Goal: Contribute content: Add original content to the website for others to see

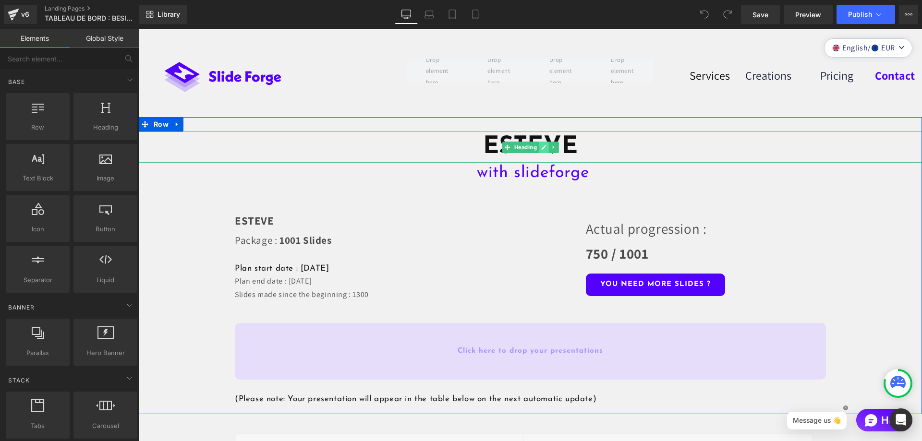
click at [539, 148] on link at bounding box center [544, 148] width 10 height 12
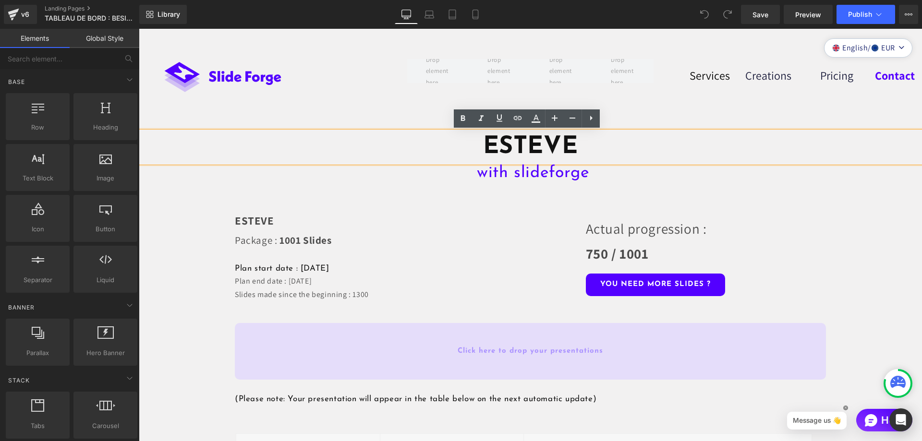
click at [580, 147] on h1 "ESTEVE" at bounding box center [530, 147] width 783 height 31
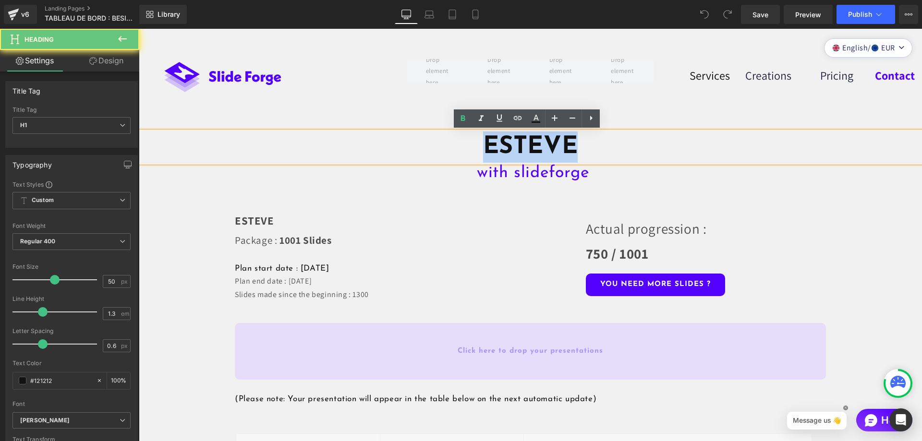
drag, startPoint x: 580, startPoint y: 147, endPoint x: 473, endPoint y: 146, distance: 107.1
click at [472, 146] on h1 "ESTEVE" at bounding box center [530, 147] width 783 height 31
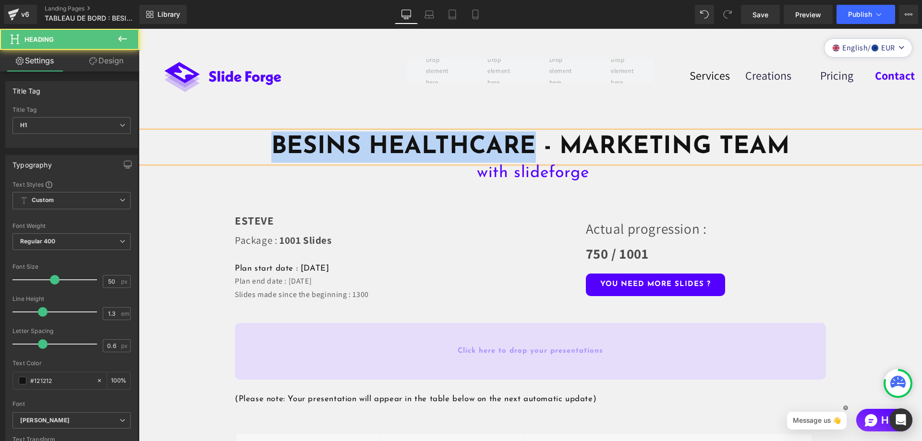
drag, startPoint x: 526, startPoint y: 146, endPoint x: 273, endPoint y: 150, distance: 253.2
click at [273, 150] on strong "BESINS HEALTHCARE - MARKETING TEAM" at bounding box center [530, 147] width 518 height 24
copy strong "BESINS HEALTHCARE"
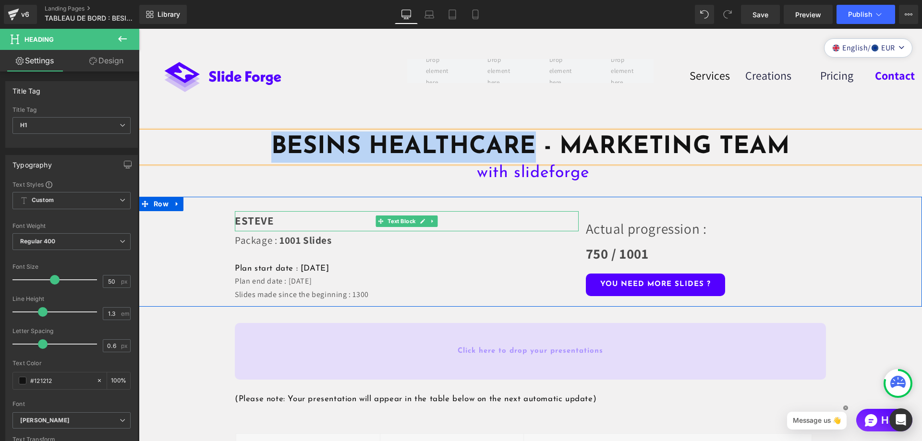
click at [267, 217] on strong "ESTEVE" at bounding box center [254, 221] width 39 height 14
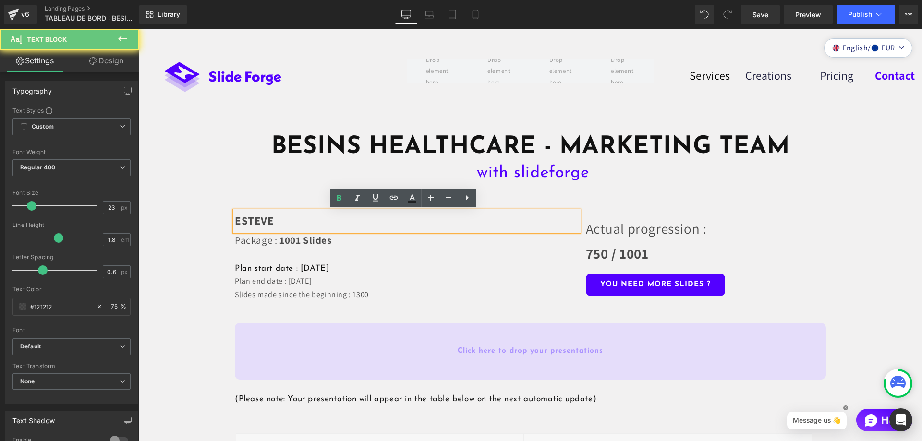
drag, startPoint x: 267, startPoint y: 217, endPoint x: 229, endPoint y: 220, distance: 37.5
click at [235, 220] on div "ESTEVE" at bounding box center [407, 221] width 344 height 20
click at [270, 220] on p "ESTEVE" at bounding box center [407, 221] width 344 height 20
drag, startPoint x: 270, startPoint y: 220, endPoint x: 233, endPoint y: 221, distance: 37.5
click at [235, 221] on p "ESTEVE" at bounding box center [407, 221] width 344 height 20
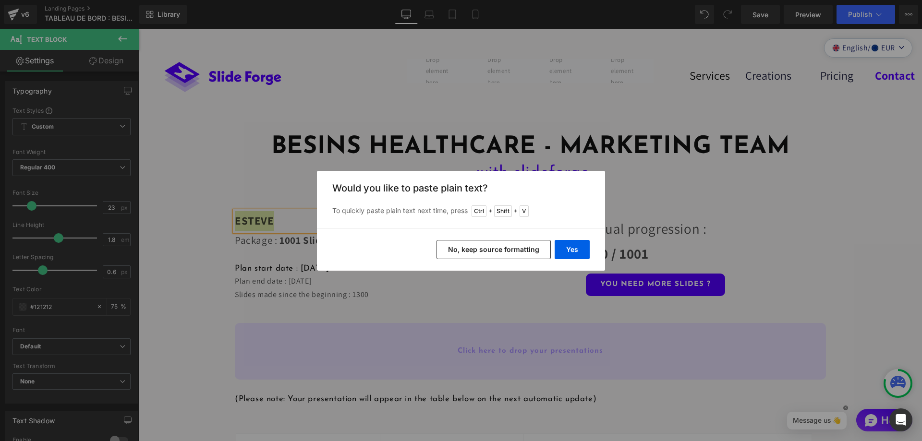
click at [501, 250] on button "No, keep source formatting" at bounding box center [494, 249] width 114 height 19
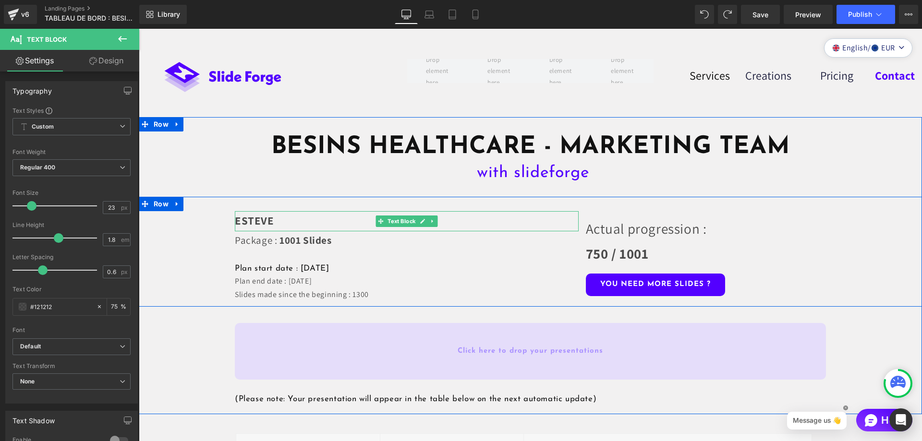
click at [261, 217] on strong "ESTEVE" at bounding box center [254, 221] width 39 height 14
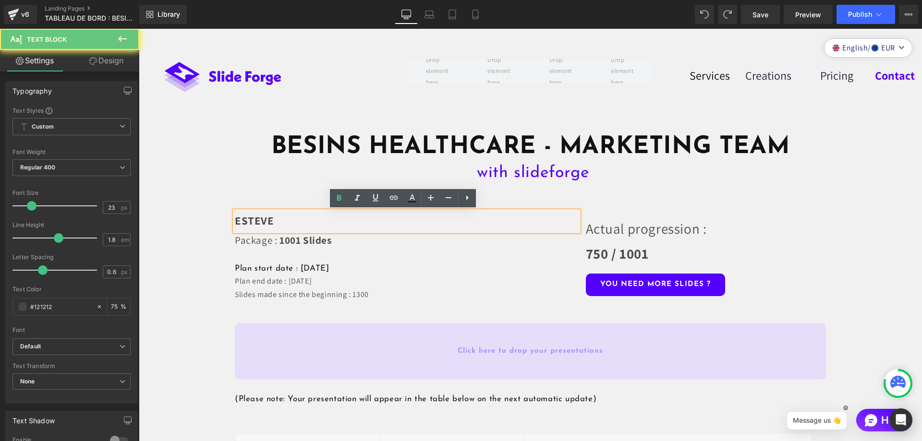
drag, startPoint x: 268, startPoint y: 218, endPoint x: 230, endPoint y: 218, distance: 37.9
click at [235, 218] on div "ESTEVE" at bounding box center [407, 221] width 344 height 20
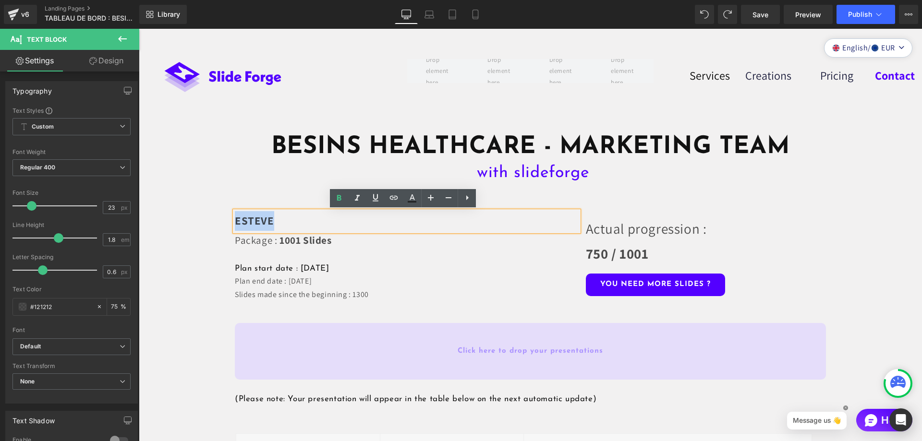
drag, startPoint x: 274, startPoint y: 220, endPoint x: 232, endPoint y: 220, distance: 41.3
click at [235, 220] on p "ESTEVE" at bounding box center [407, 221] width 344 height 20
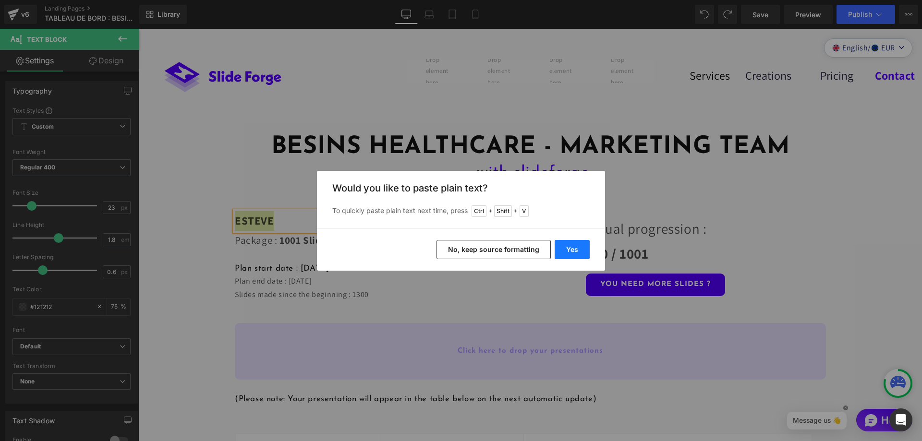
click at [574, 246] on button "Yes" at bounding box center [572, 249] width 35 height 19
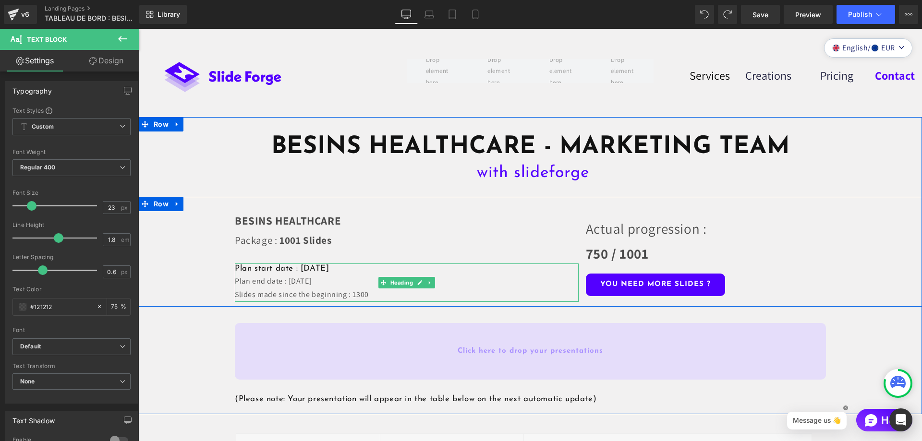
click at [306, 269] on h1 "Plan start date : [DATE]" at bounding box center [407, 269] width 344 height 11
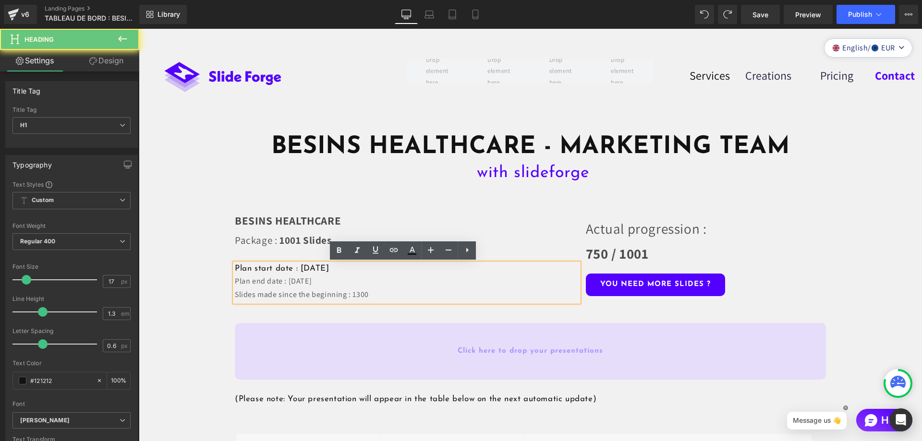
click at [319, 268] on h1 "Plan start date : [DATE]" at bounding box center [407, 269] width 344 height 11
drag, startPoint x: 318, startPoint y: 267, endPoint x: 310, endPoint y: 267, distance: 8.2
click at [310, 267] on h1 "Plan start date : [DATE]" at bounding box center [407, 269] width 344 height 11
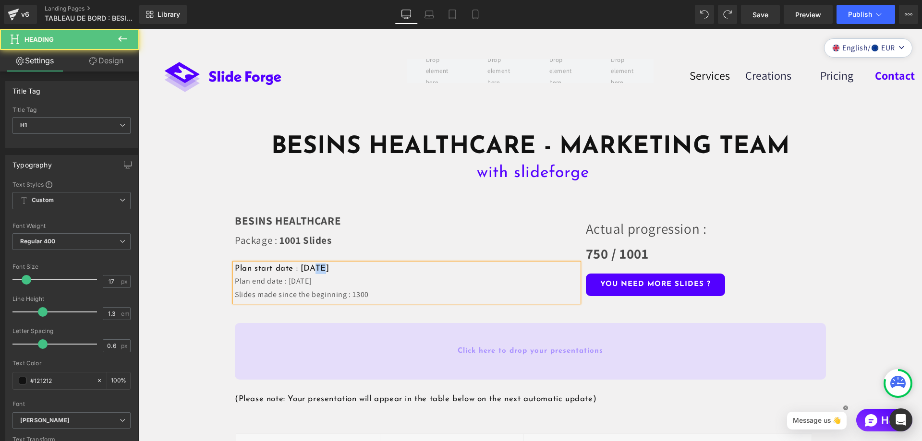
drag, startPoint x: 343, startPoint y: 269, endPoint x: 337, endPoint y: 269, distance: 5.8
click at [337, 269] on h1 "Plan start date : [DATE]" at bounding box center [407, 269] width 344 height 11
drag, startPoint x: 292, startPoint y: 281, endPoint x: 285, endPoint y: 281, distance: 6.7
click at [285, 281] on div "Plan end date : [DATE]" at bounding box center [407, 282] width 344 height 14
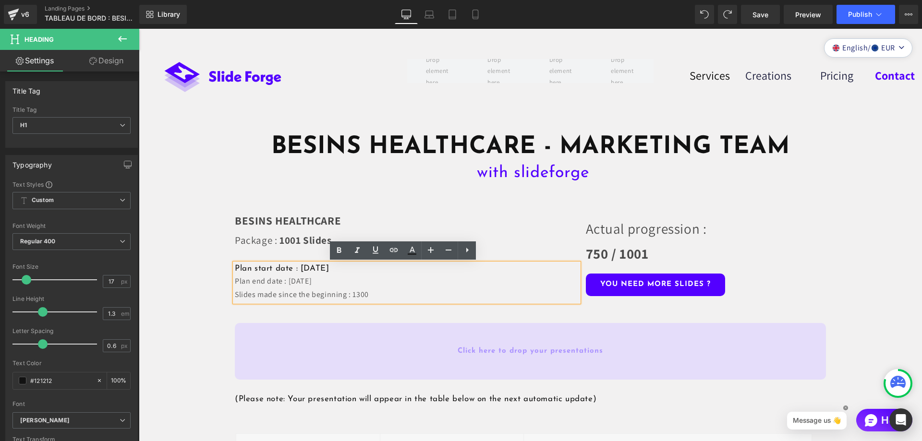
click at [368, 293] on div "Slides made since the beginning : 1300" at bounding box center [407, 295] width 344 height 14
drag, startPoint x: 368, startPoint y: 293, endPoint x: 349, endPoint y: 293, distance: 19.2
click at [349, 293] on div "Slides made since the beginning : 1300" at bounding box center [407, 295] width 344 height 14
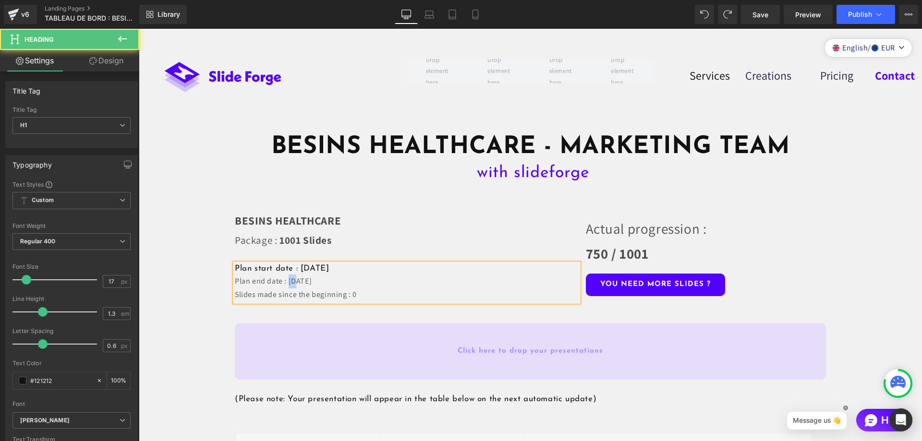
drag, startPoint x: 293, startPoint y: 280, endPoint x: 286, endPoint y: 280, distance: 6.2
click at [286, 280] on div "Plan end date : [DATE]" at bounding box center [407, 282] width 344 height 14
drag, startPoint x: 303, startPoint y: 278, endPoint x: 295, endPoint y: 280, distance: 7.9
click at [295, 280] on div "Plan end date : [DATE]" at bounding box center [407, 282] width 344 height 14
click at [318, 281] on div "Plan end date : [DATE]" at bounding box center [407, 282] width 344 height 14
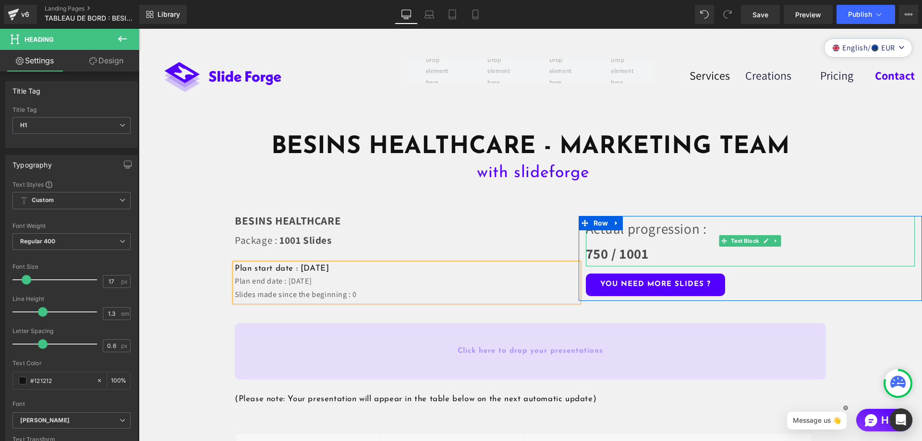
click at [685, 232] on span "Actual progression :" at bounding box center [646, 229] width 121 height 18
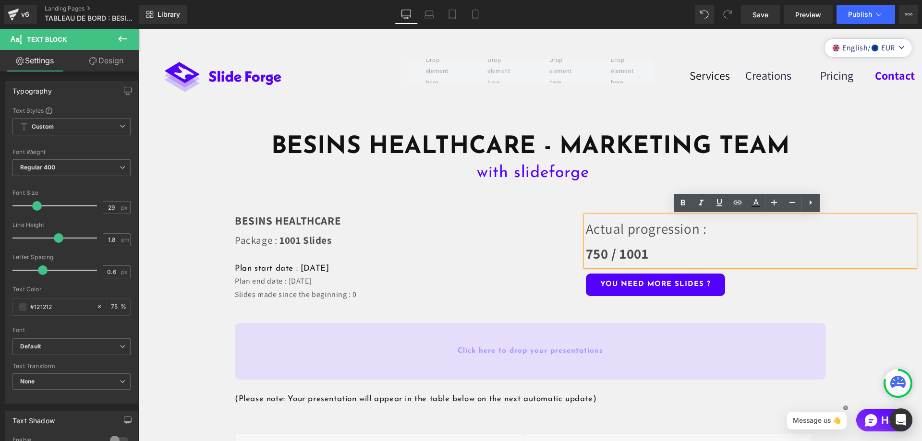
click at [648, 251] on p "Actual progression : 750 / 1001" at bounding box center [751, 241] width 330 height 50
click at [300, 238] on strong "1001 Slides" at bounding box center [306, 240] width 52 height 13
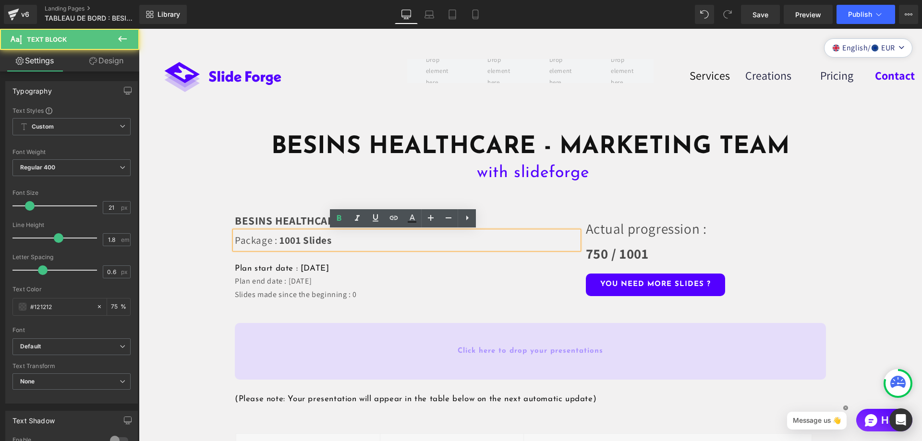
click at [296, 239] on strong "1001 Slides" at bounding box center [306, 240] width 52 height 13
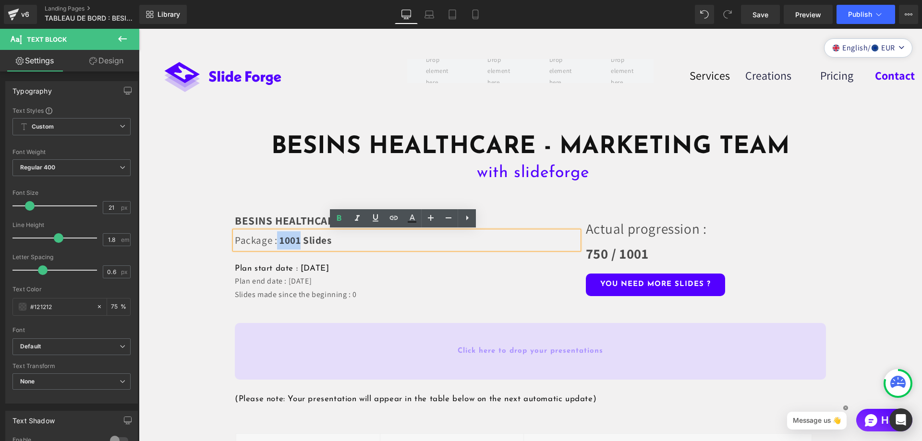
drag, startPoint x: 296, startPoint y: 239, endPoint x: 274, endPoint y: 240, distance: 22.1
click at [274, 240] on p "Package : 1001 Slides" at bounding box center [407, 241] width 344 height 18
click at [287, 240] on strong "1001 Slides" at bounding box center [306, 240] width 52 height 13
click at [297, 241] on strong "1001 Slides" at bounding box center [306, 240] width 52 height 13
drag, startPoint x: 297, startPoint y: 241, endPoint x: 276, endPoint y: 241, distance: 21.1
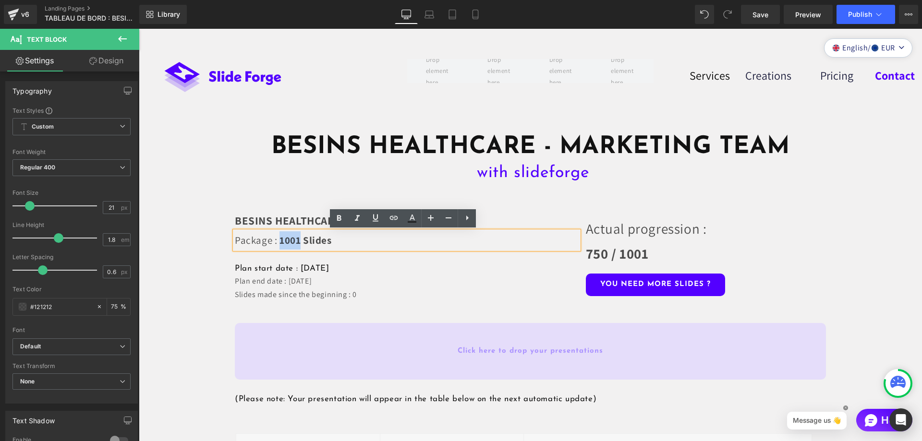
click at [280, 241] on strong "1001 Slides" at bounding box center [306, 240] width 52 height 13
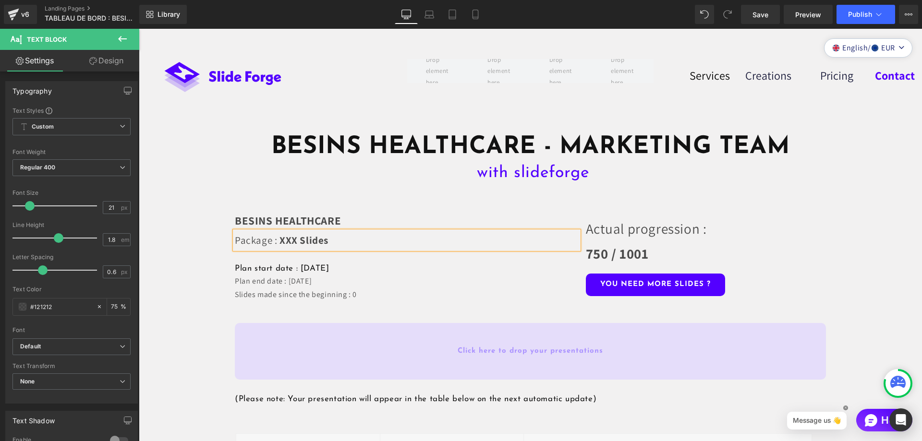
click at [607, 252] on strong "750 / 1001" at bounding box center [617, 253] width 63 height 18
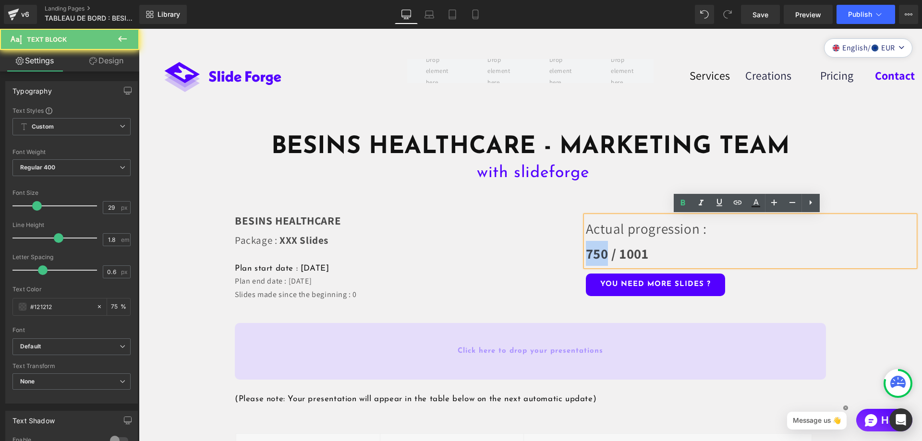
drag, startPoint x: 603, startPoint y: 252, endPoint x: 584, endPoint y: 254, distance: 19.8
click at [586, 254] on strong "750 / 1001" at bounding box center [617, 253] width 63 height 18
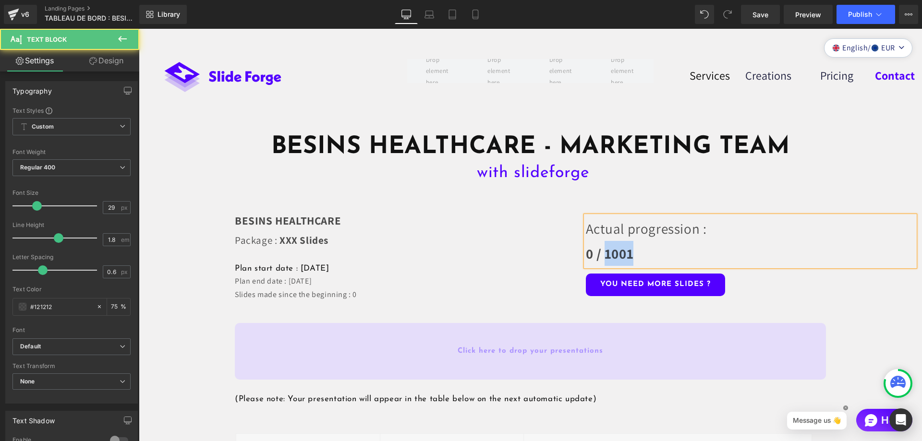
drag, startPoint x: 646, startPoint y: 257, endPoint x: 602, endPoint y: 255, distance: 43.3
click at [602, 255] on p "Actual progression : 0 / 1001" at bounding box center [751, 241] width 330 height 50
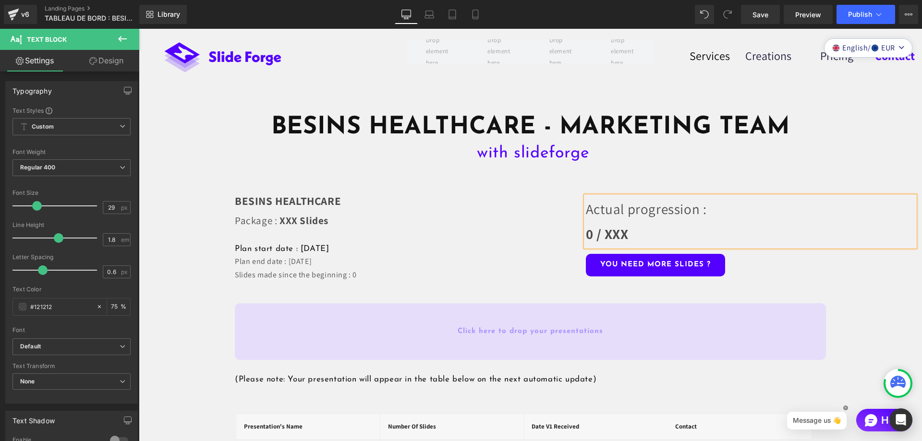
scroll to position [96, 0]
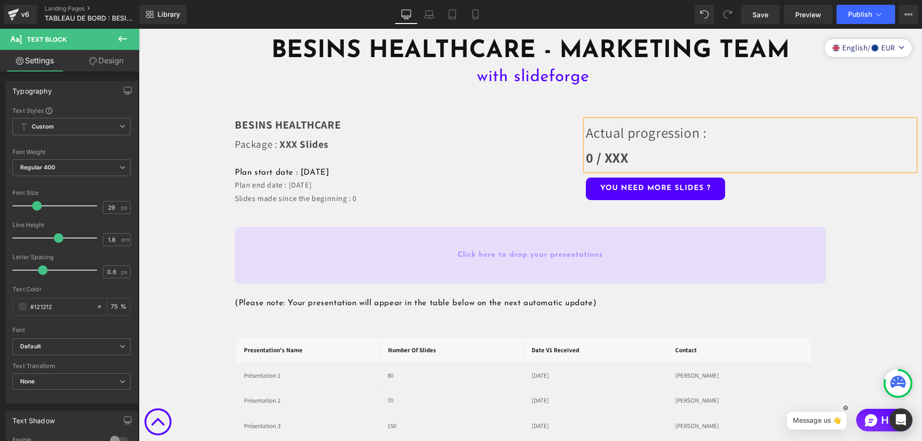
click at [483, 242] on link "Click here to drop your presentations" at bounding box center [530, 255] width 591 height 57
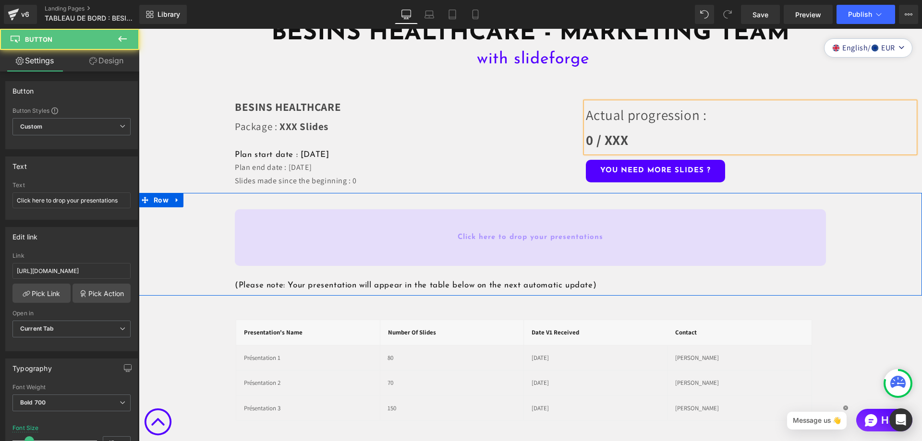
scroll to position [144, 0]
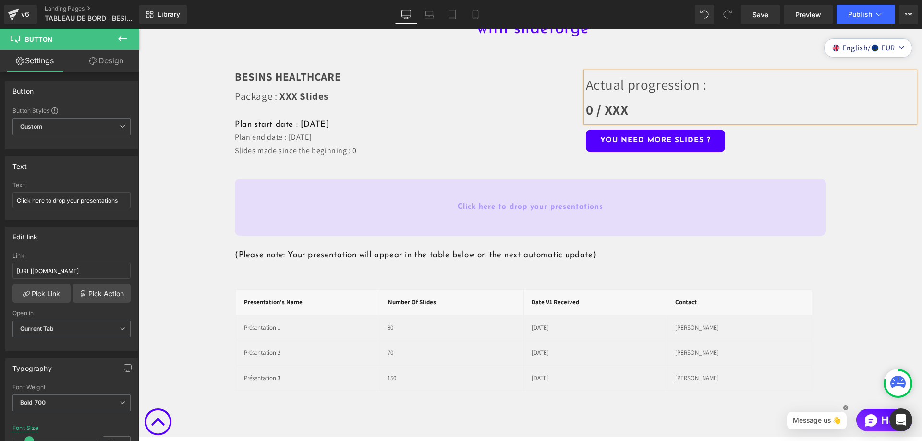
click at [353, 253] on h1 "(Please note: Your presentation will appear in the table below on the next auto…" at bounding box center [578, 255] width 687 height 11
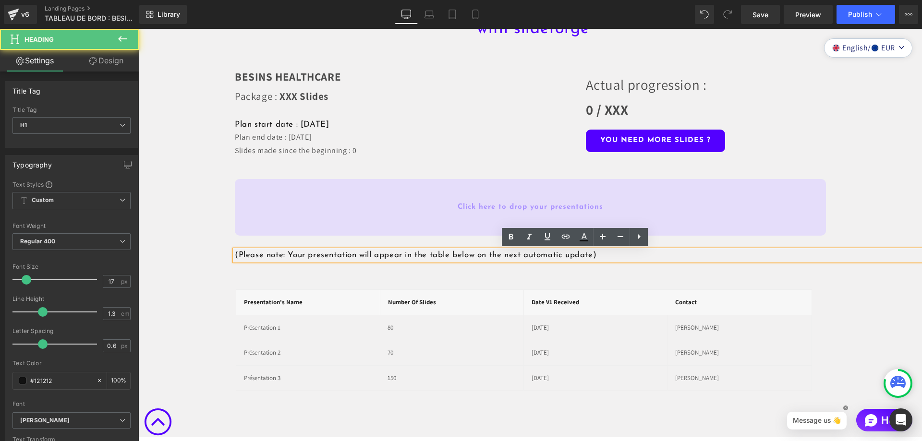
click at [353, 254] on h1 "(Please note: Your presentation will appear in the table below on the next auto…" at bounding box center [578, 255] width 687 height 11
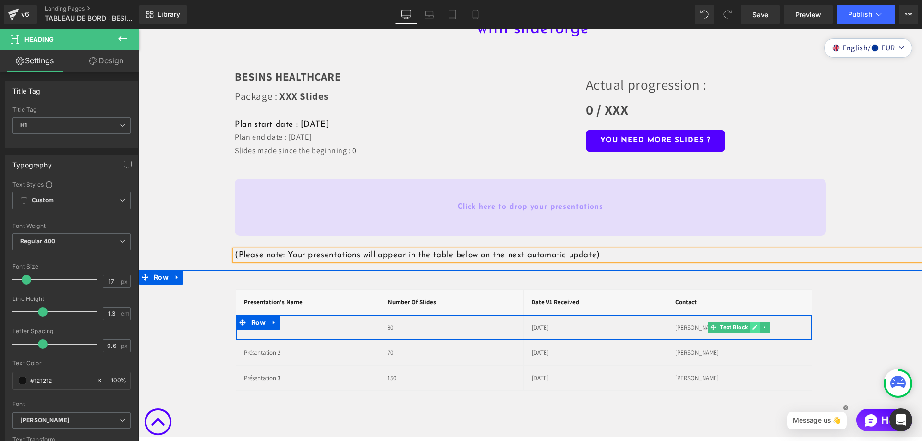
click at [753, 327] on icon at bounding box center [755, 328] width 5 height 5
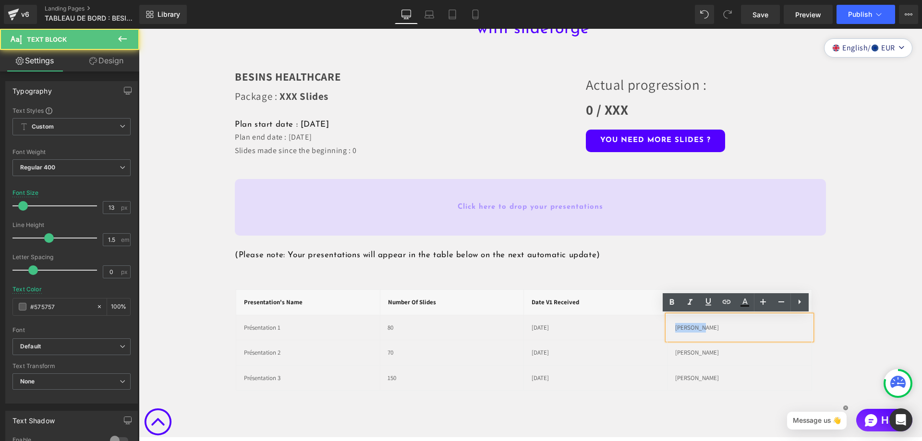
drag, startPoint x: 681, startPoint y: 326, endPoint x: 672, endPoint y: 326, distance: 8.6
click at [675, 326] on p "[PERSON_NAME]" at bounding box center [739, 328] width 129 height 10
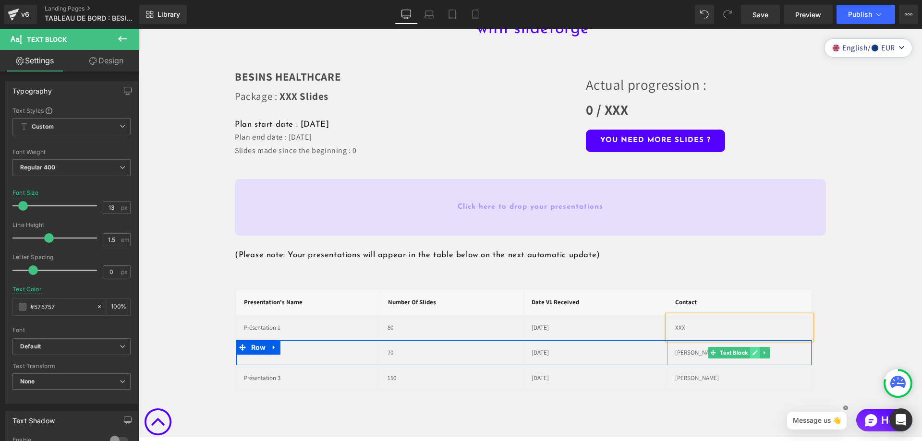
click at [753, 351] on icon at bounding box center [755, 353] width 5 height 5
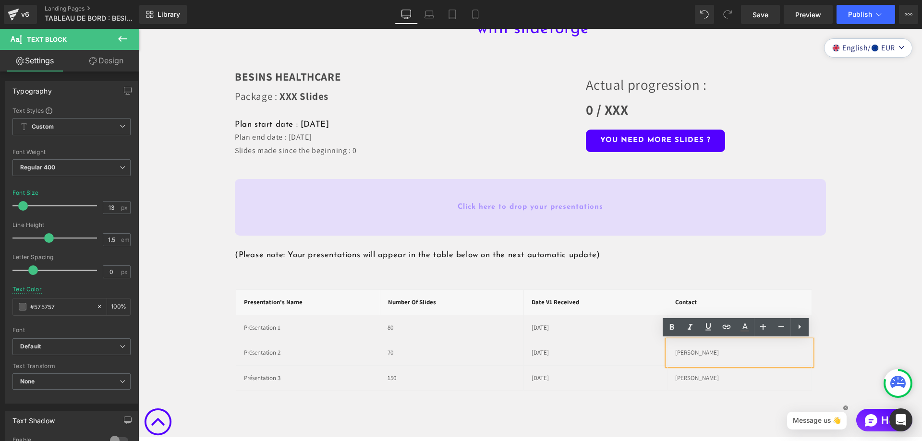
click at [698, 353] on p "[PERSON_NAME]" at bounding box center [739, 353] width 129 height 10
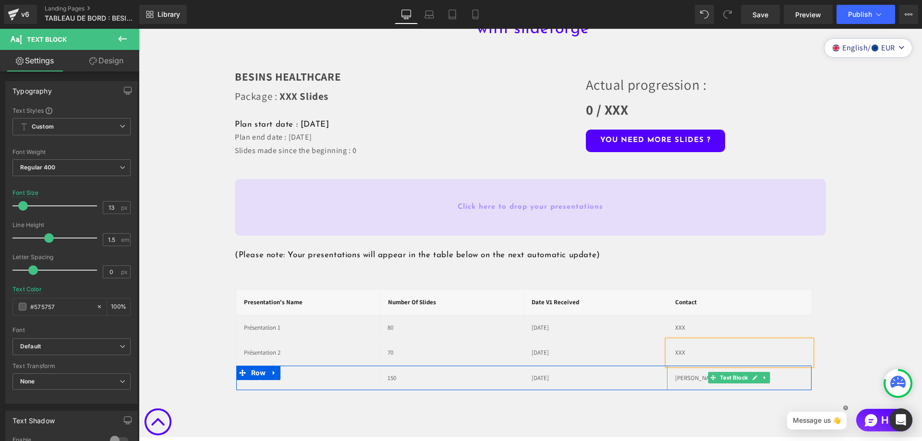
click at [687, 376] on p "[PERSON_NAME]" at bounding box center [739, 379] width 129 height 10
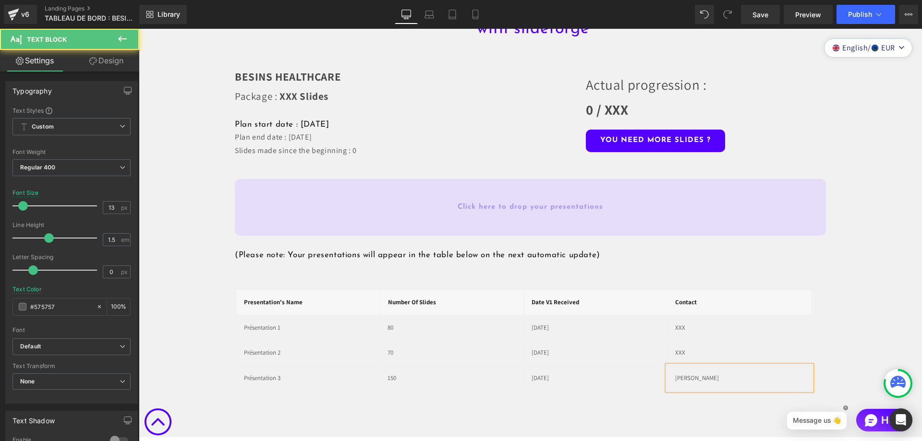
click at [690, 378] on p "[PERSON_NAME]" at bounding box center [739, 379] width 129 height 10
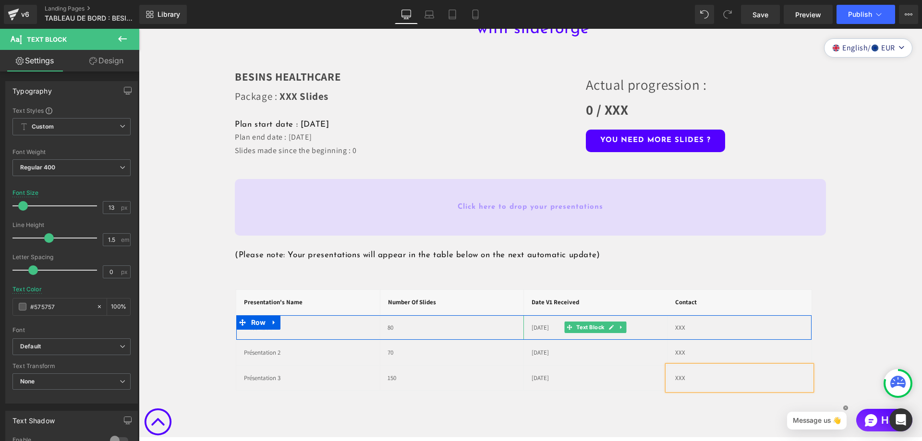
click at [557, 328] on p "[DATE]" at bounding box center [596, 328] width 129 height 10
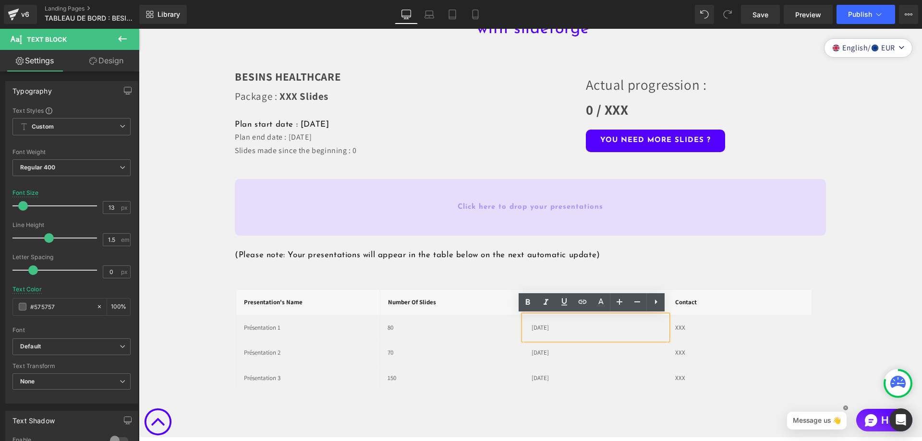
drag, startPoint x: 557, startPoint y: 328, endPoint x: 528, endPoint y: 328, distance: 28.8
click at [532, 328] on p "[DATE]" at bounding box center [596, 328] width 129 height 10
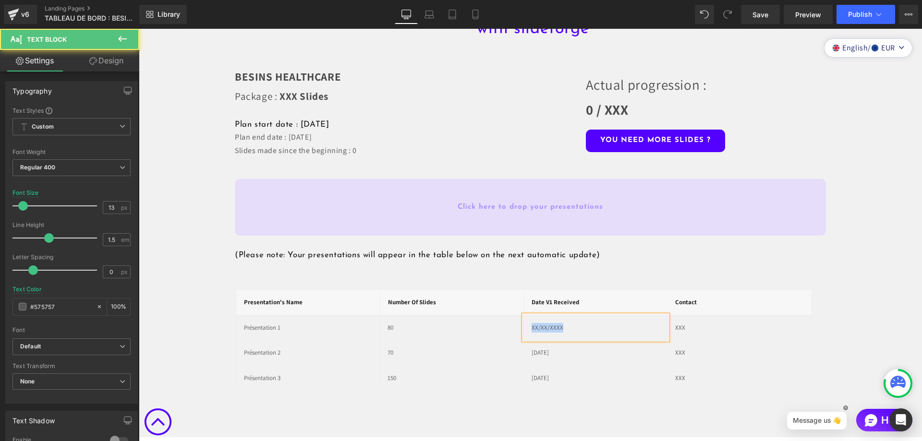
drag, startPoint x: 565, startPoint y: 330, endPoint x: 524, endPoint y: 329, distance: 41.8
click at [524, 329] on div "XX/XX/XXXX" at bounding box center [596, 328] width 145 height 25
copy p "XX/XX/XXXX"
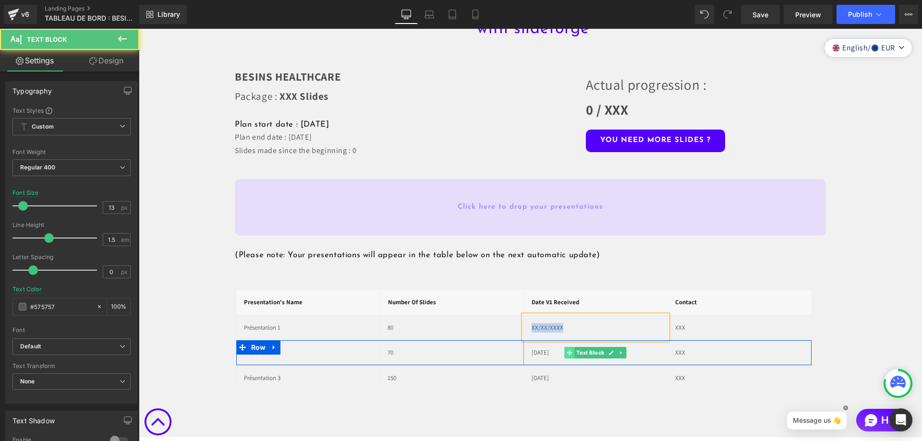
click at [567, 352] on icon at bounding box center [569, 353] width 5 height 6
click at [554, 352] on p "[DATE]" at bounding box center [596, 353] width 129 height 10
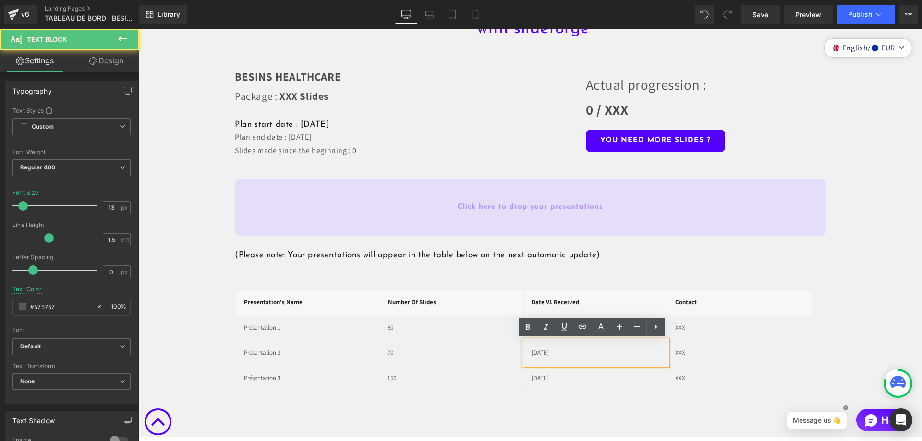
drag, startPoint x: 557, startPoint y: 352, endPoint x: 527, endPoint y: 350, distance: 29.8
click at [527, 350] on div "[DATE]" at bounding box center [596, 353] width 145 height 25
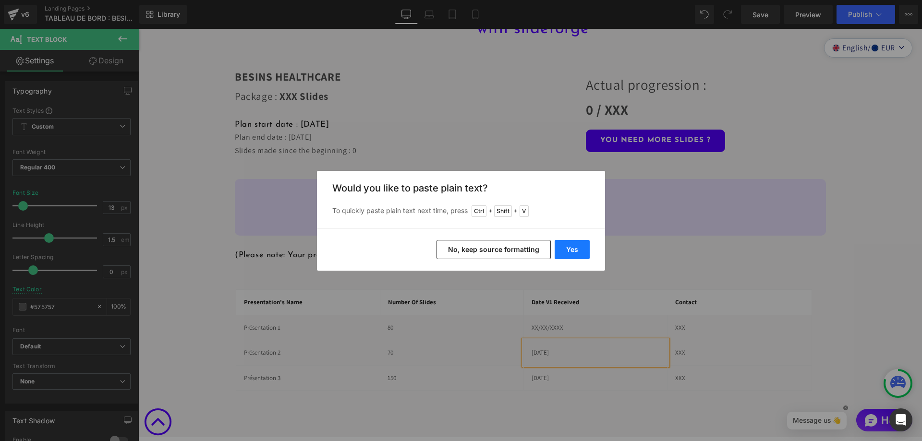
drag, startPoint x: 572, startPoint y: 244, endPoint x: 419, endPoint y: 341, distance: 181.4
click at [572, 244] on button "Yes" at bounding box center [572, 249] width 35 height 19
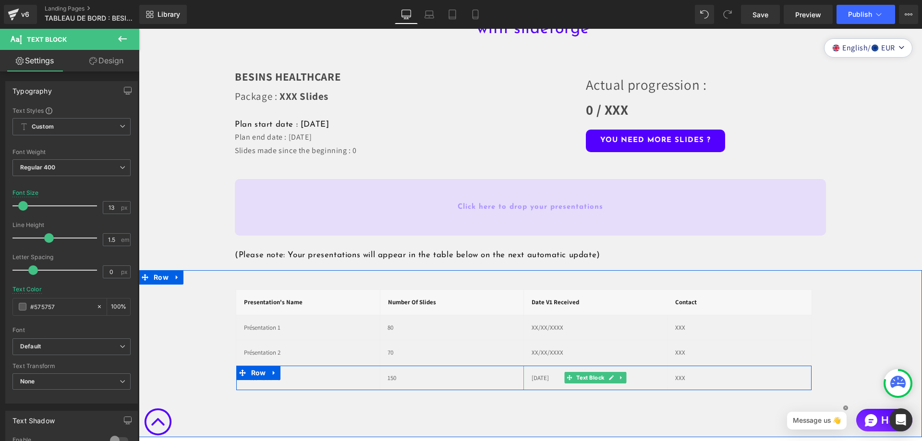
click at [557, 379] on p "[DATE]" at bounding box center [596, 379] width 129 height 10
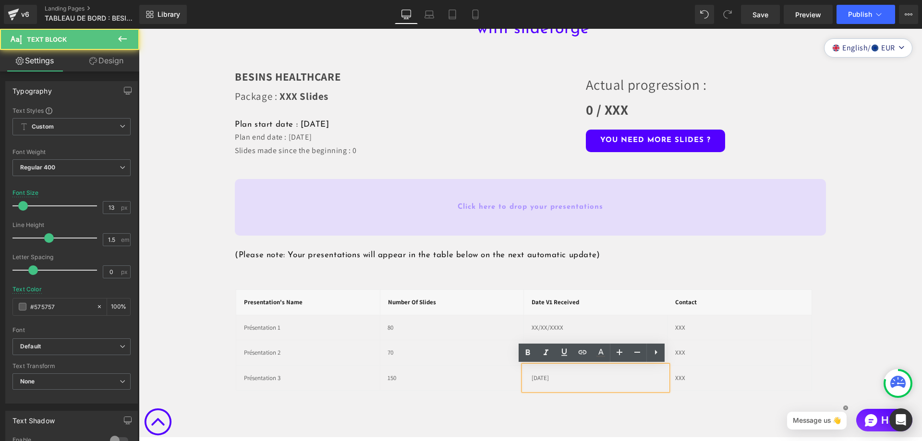
click at [557, 379] on p "[DATE]" at bounding box center [596, 379] width 129 height 10
drag, startPoint x: 557, startPoint y: 379, endPoint x: 515, endPoint y: 378, distance: 41.8
click at [514, 378] on div "Présentation 3 Text Block 150 Text Block [DATE] Text Block XXX Text Block Row" at bounding box center [524, 378] width 576 height 25
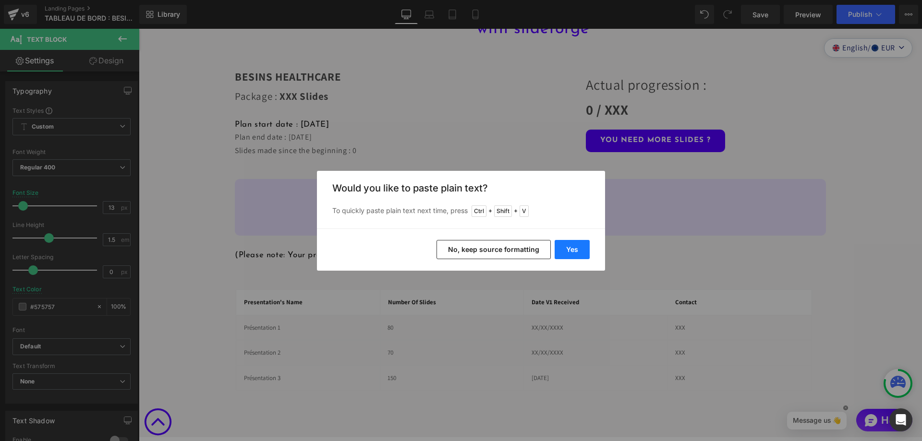
click at [573, 248] on button "Yes" at bounding box center [572, 249] width 35 height 19
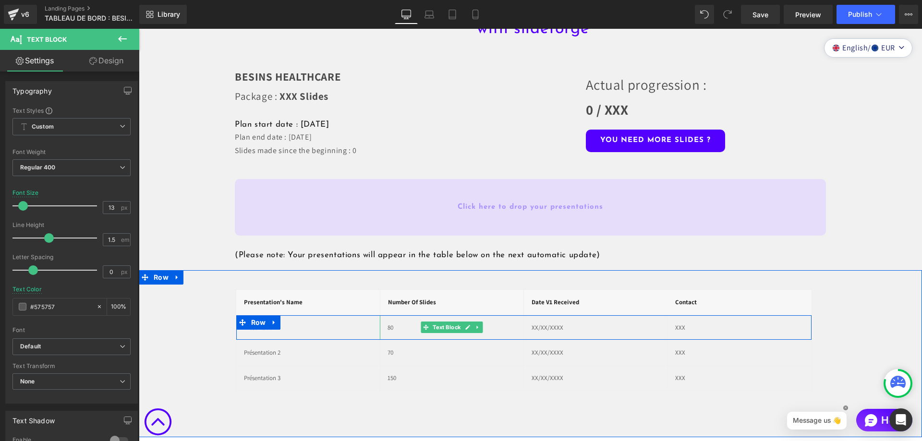
click at [399, 323] on p "80" at bounding box center [452, 328] width 129 height 10
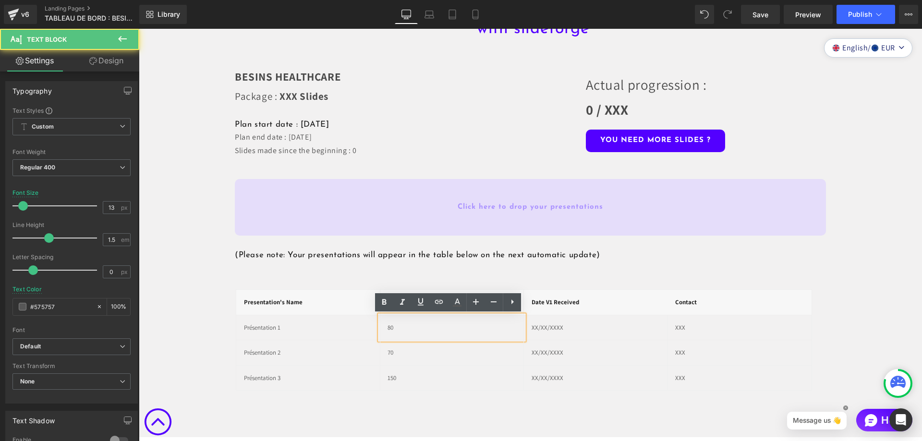
click at [398, 325] on p "80" at bounding box center [452, 328] width 129 height 10
drag, startPoint x: 403, startPoint y: 324, endPoint x: 384, endPoint y: 324, distance: 18.7
click at [388, 324] on p "XXX" at bounding box center [452, 328] width 129 height 10
copy p "XXX"
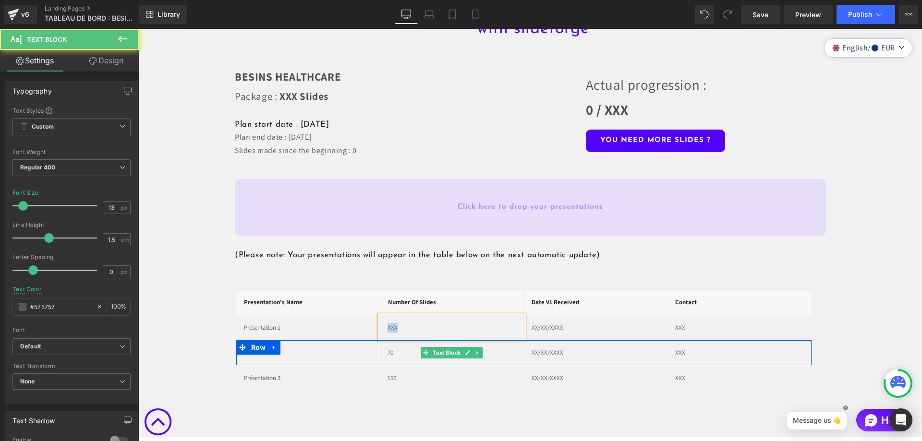
click at [396, 356] on p "70" at bounding box center [452, 353] width 129 height 10
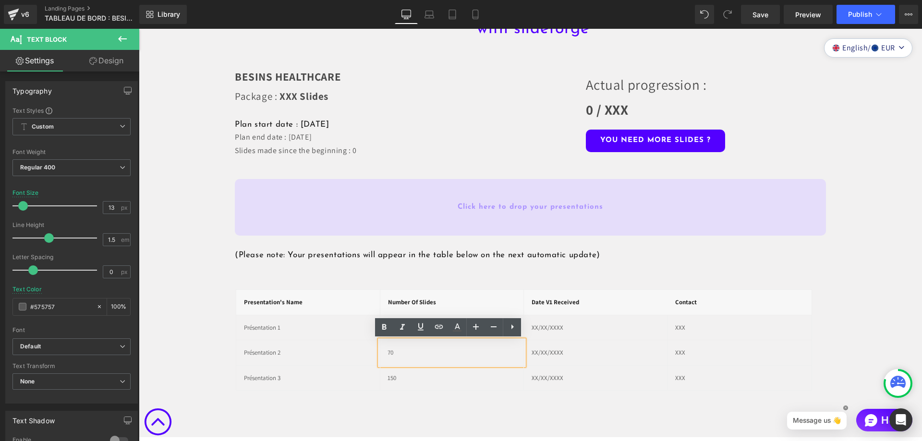
click at [396, 356] on p "70" at bounding box center [452, 353] width 129 height 10
drag, startPoint x: 396, startPoint y: 356, endPoint x: 386, endPoint y: 355, distance: 10.2
click at [388, 355] on p "70" at bounding box center [452, 353] width 129 height 10
click at [389, 355] on p "70" at bounding box center [452, 353] width 129 height 10
click at [393, 355] on p "70" at bounding box center [452, 353] width 129 height 10
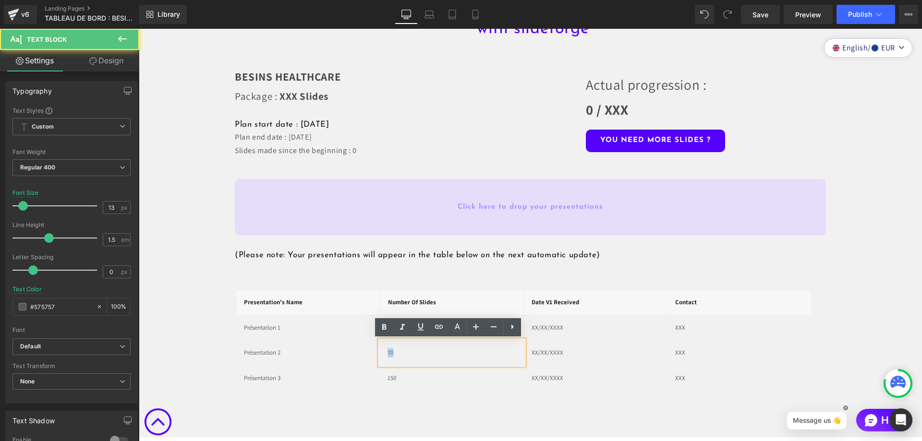
drag, startPoint x: 393, startPoint y: 355, endPoint x: 383, endPoint y: 354, distance: 10.2
click at [383, 354] on div "70" at bounding box center [452, 353] width 144 height 25
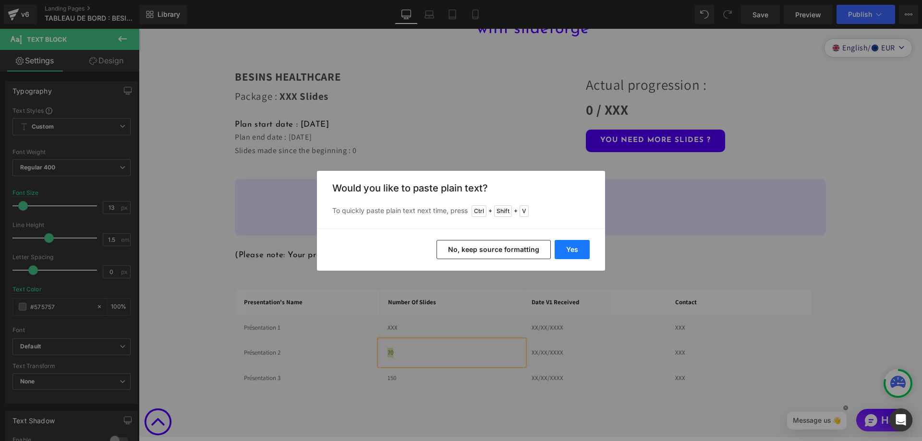
drag, startPoint x: 563, startPoint y: 245, endPoint x: 424, endPoint y: 217, distance: 142.2
click at [563, 245] on button "Yes" at bounding box center [572, 249] width 35 height 19
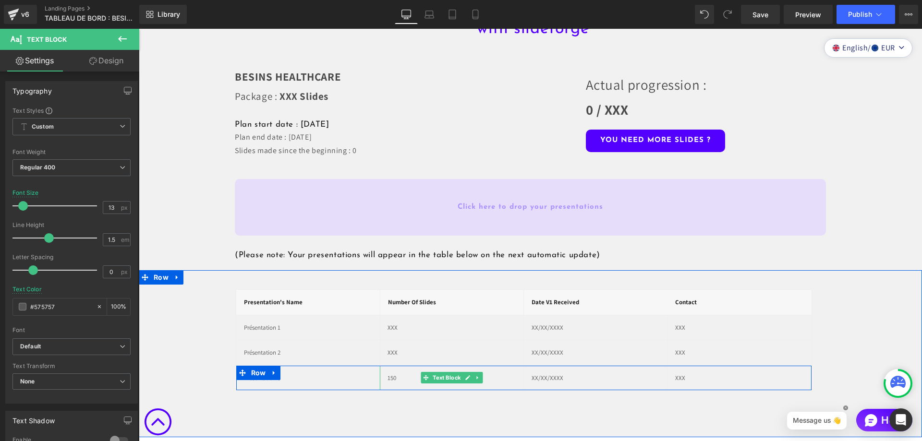
click at [402, 375] on p "150" at bounding box center [452, 379] width 129 height 10
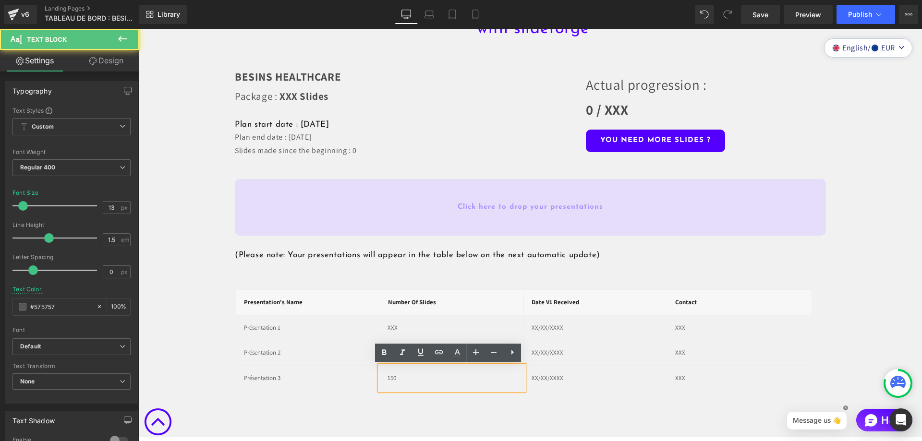
click at [402, 375] on p "150" at bounding box center [452, 379] width 129 height 10
drag, startPoint x: 402, startPoint y: 375, endPoint x: 381, endPoint y: 377, distance: 20.7
click at [381, 377] on div "150" at bounding box center [452, 378] width 144 height 25
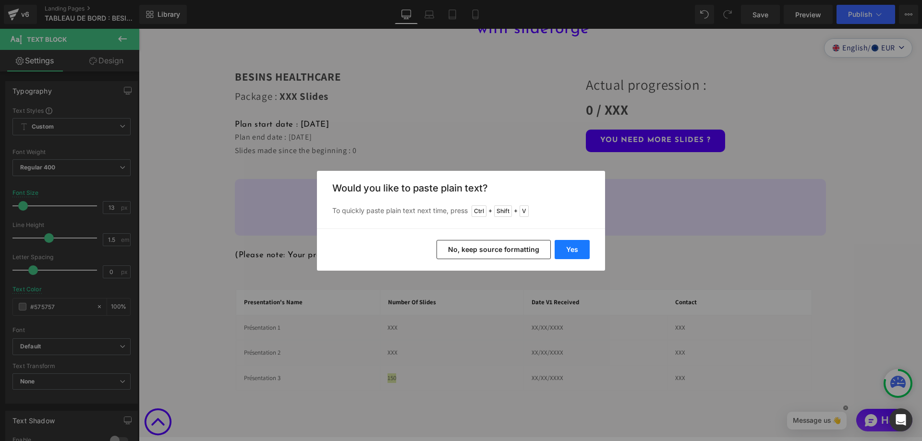
click at [568, 251] on button "Yes" at bounding box center [572, 249] width 35 height 19
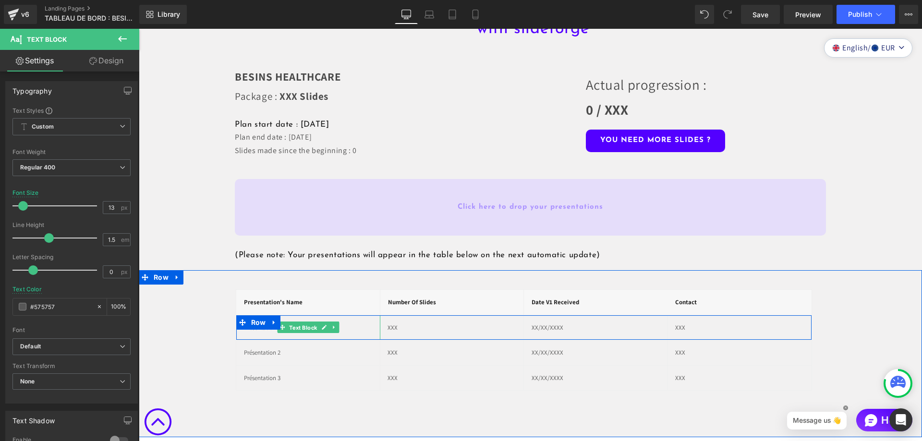
click at [288, 330] on span "Text Block" at bounding box center [303, 328] width 32 height 12
click at [255, 334] on div "Présentation 1" at bounding box center [308, 328] width 145 height 25
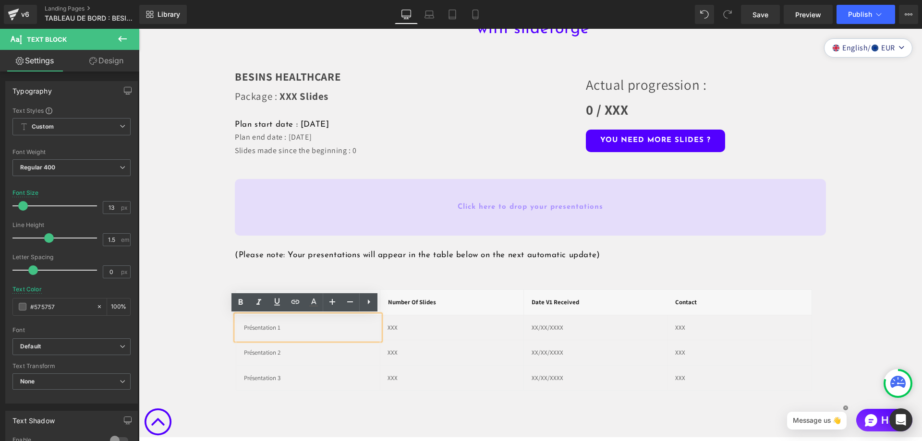
click at [286, 330] on p "Présentation 1" at bounding box center [308, 328] width 129 height 10
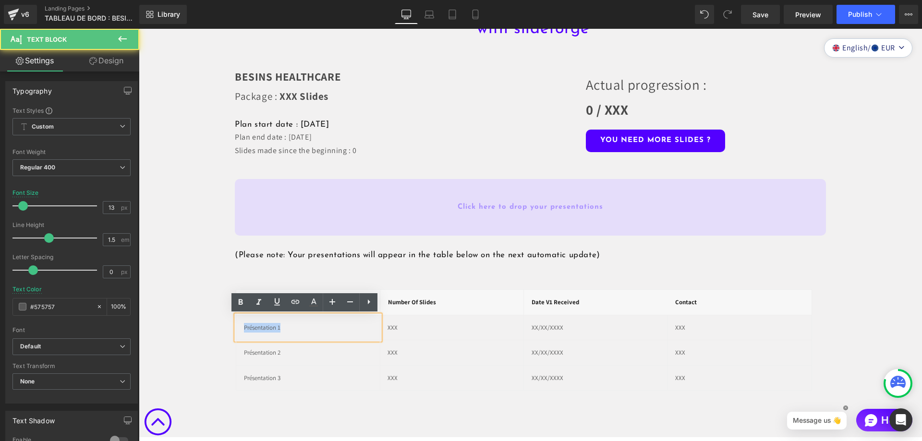
drag, startPoint x: 268, startPoint y: 329, endPoint x: 226, endPoint y: 330, distance: 41.3
click at [226, 329] on div "Presentation's name Heading number of slides Heading Date v1 received Heading C…" at bounding box center [524, 340] width 770 height 101
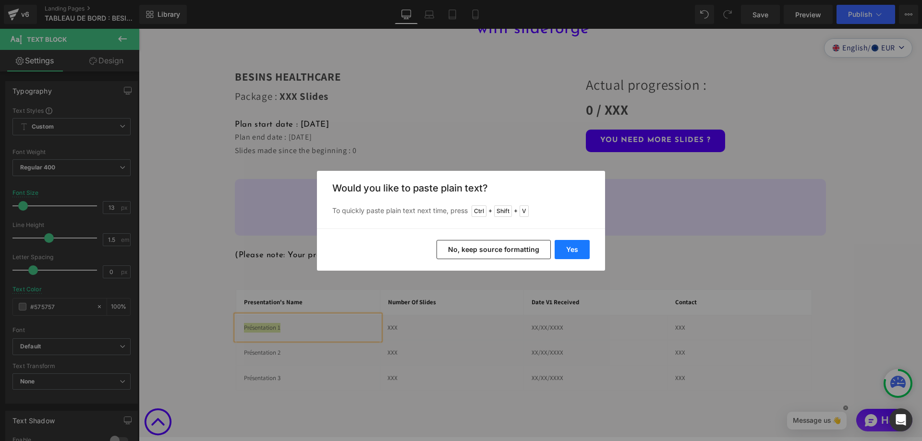
drag, startPoint x: 570, startPoint y: 250, endPoint x: 431, endPoint y: 221, distance: 142.3
click at [570, 250] on button "Yes" at bounding box center [572, 249] width 35 height 19
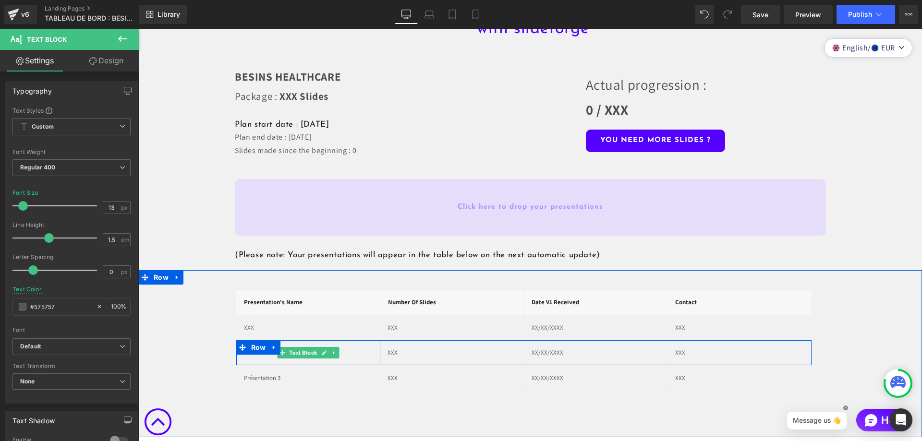
click at [280, 354] on icon at bounding box center [282, 352] width 5 height 5
click at [319, 351] on link at bounding box center [324, 353] width 10 height 12
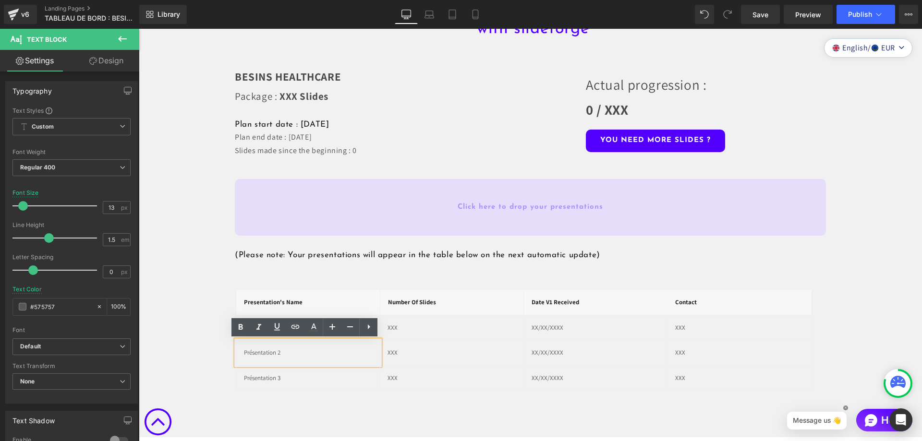
click at [287, 355] on p "Présentation 2" at bounding box center [308, 353] width 129 height 10
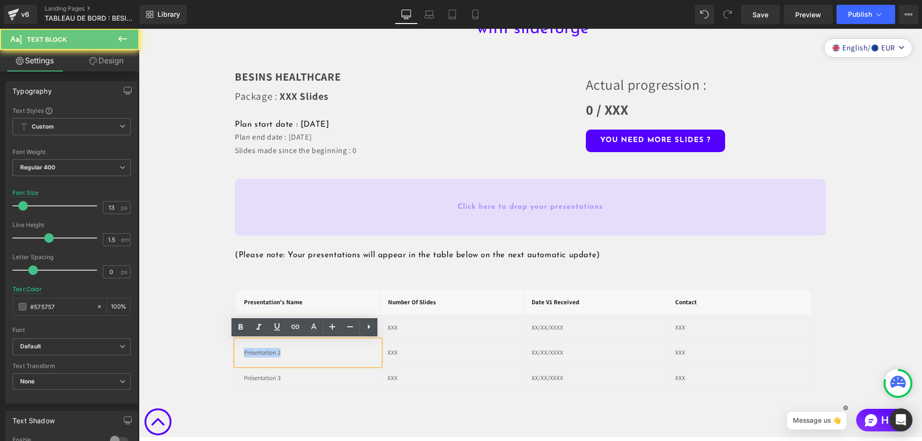
drag, startPoint x: 287, startPoint y: 355, endPoint x: 233, endPoint y: 356, distance: 53.8
click at [236, 356] on div "Présentation 2" at bounding box center [308, 353] width 145 height 25
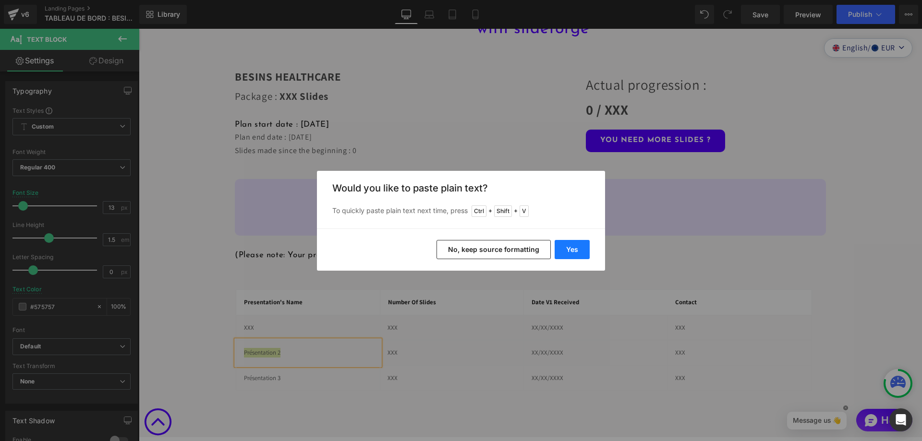
click at [583, 247] on button "Yes" at bounding box center [572, 249] width 35 height 19
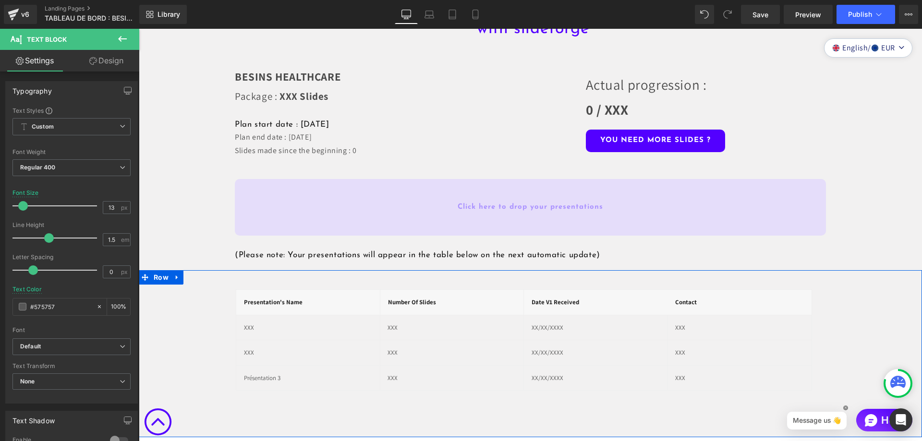
click at [289, 380] on span "Text Block" at bounding box center [303, 378] width 32 height 12
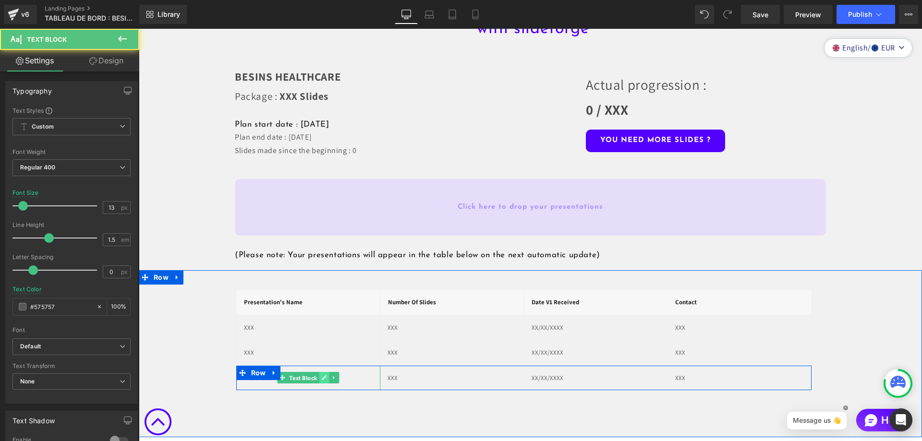
click at [316, 378] on ul "Text Block" at bounding box center [308, 378] width 62 height 12
click at [321, 377] on icon at bounding box center [323, 378] width 5 height 6
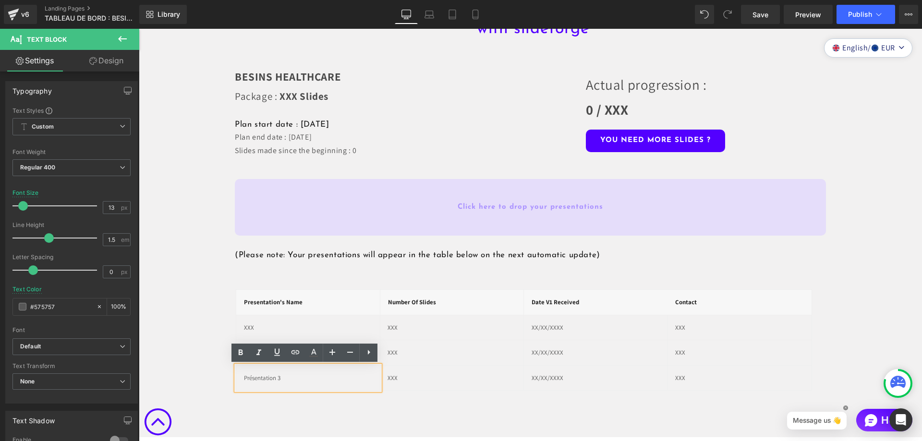
click at [292, 380] on p "Présentation 3" at bounding box center [308, 379] width 129 height 10
drag, startPoint x: 292, startPoint y: 380, endPoint x: 232, endPoint y: 380, distance: 59.6
click at [236, 380] on div "Présentation 3" at bounding box center [308, 378] width 145 height 25
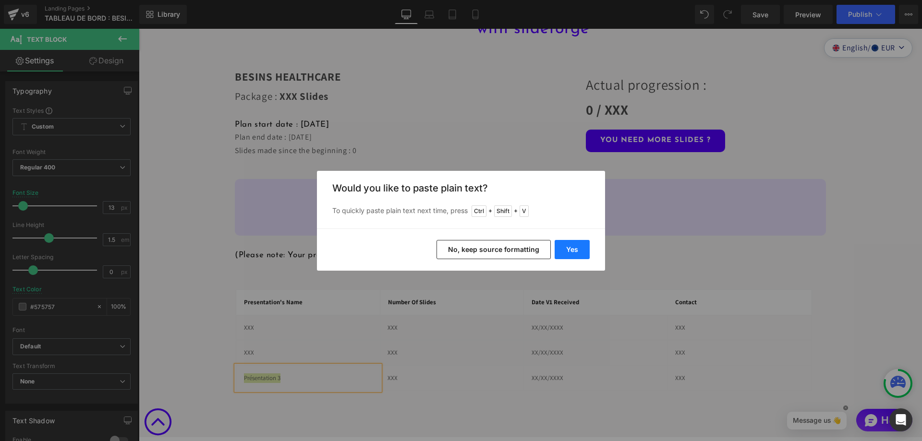
click at [567, 246] on button "Yes" at bounding box center [572, 249] width 35 height 19
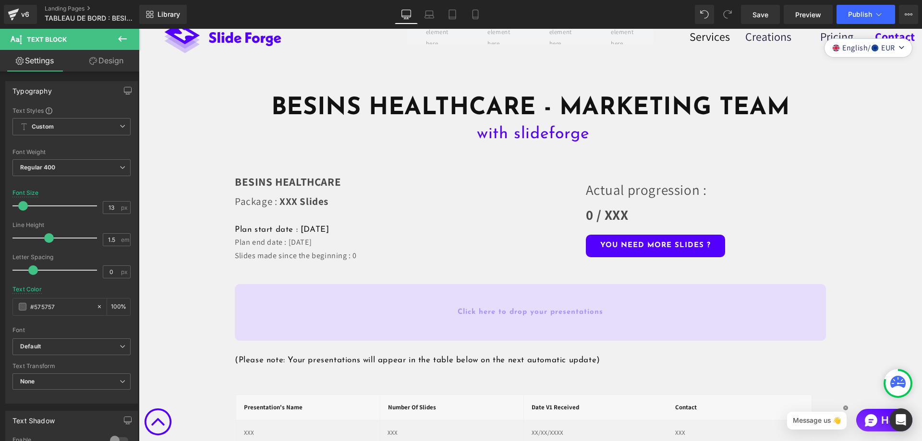
scroll to position [0, 0]
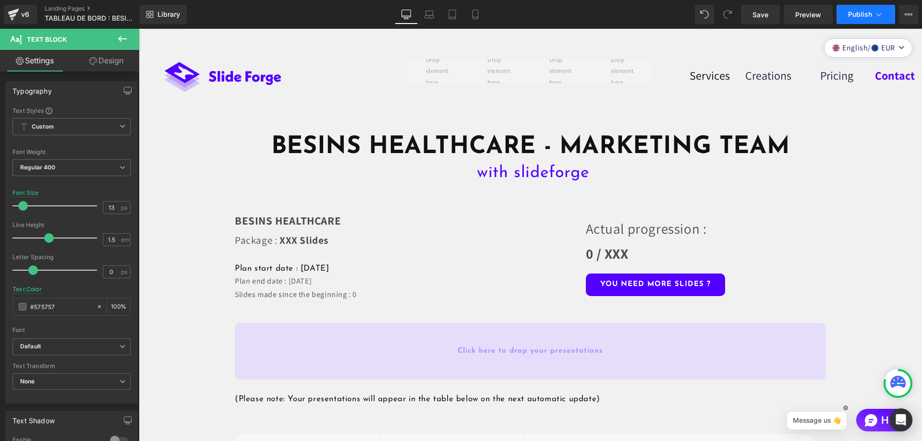
click at [852, 14] on span "Publish" at bounding box center [860, 15] width 24 height 8
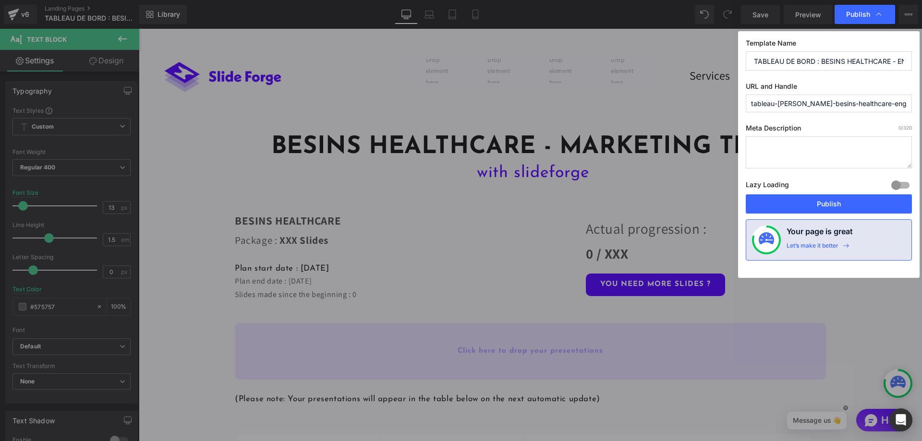
scroll to position [0, 8]
drag, startPoint x: 890, startPoint y: 63, endPoint x: 914, endPoint y: 67, distance: 24.8
click at [916, 65] on div "Template Name TABLEAU DE BORD : BESINS HEALTHCARE - ENG URL and Handle tableau-…" at bounding box center [829, 154] width 182 height 247
click at [825, 204] on button "Publish" at bounding box center [829, 204] width 166 height 19
